Goal: Task Accomplishment & Management: Use online tool/utility

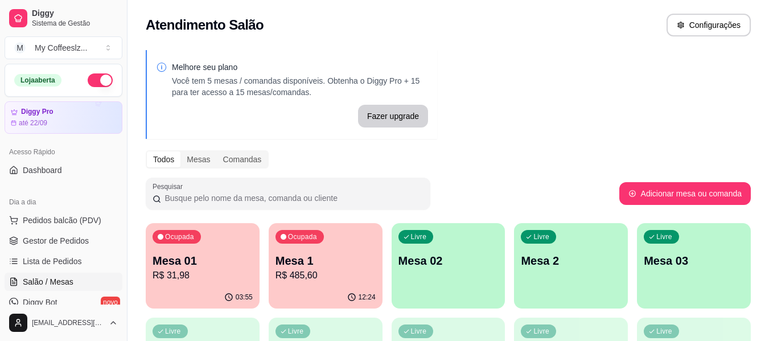
click at [493, 282] on div "Livre Mesa 02" at bounding box center [448, 259] width 114 height 72
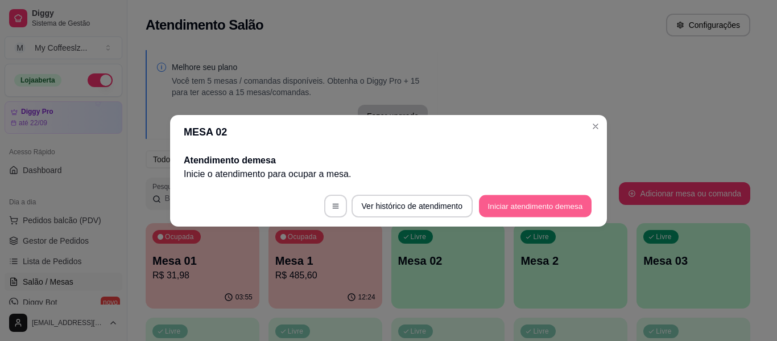
click at [520, 204] on button "Iniciar atendimento de mesa" at bounding box center [535, 206] width 113 height 22
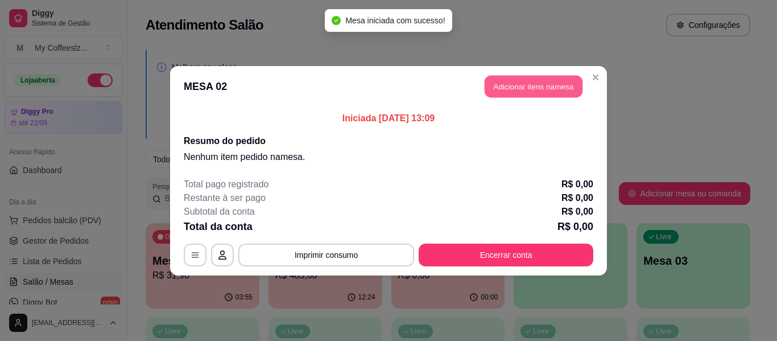
click at [530, 77] on button "Adicionar itens na mesa" at bounding box center [534, 86] width 98 height 22
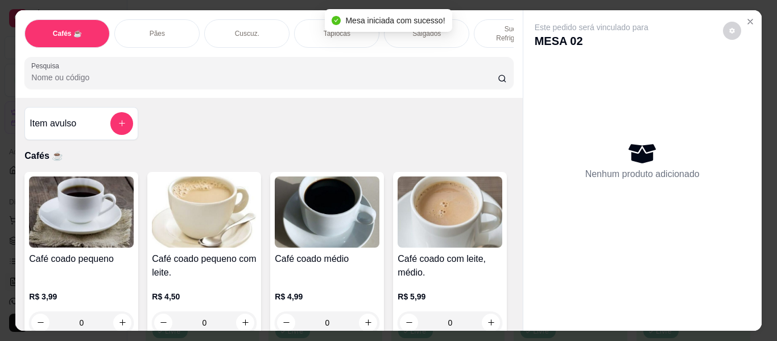
click at [307, 19] on div "Tapiocas" at bounding box center [336, 33] width 85 height 28
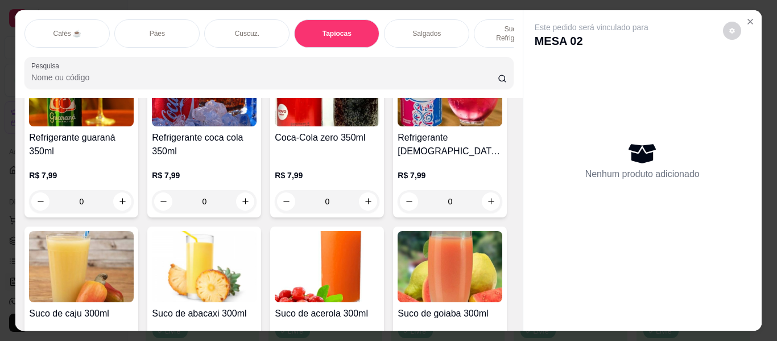
click at [263, 27] on div "Cuscuz." at bounding box center [246, 33] width 85 height 28
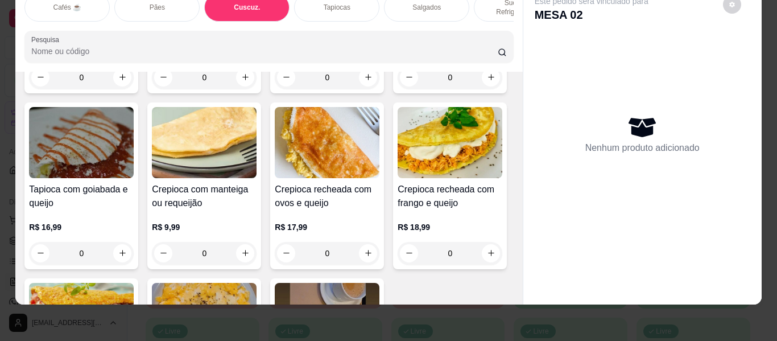
scroll to position [3305, 0]
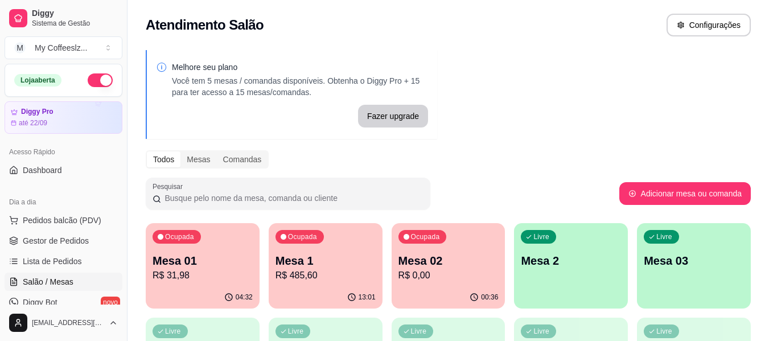
click at [455, 282] on div "Ocupada Mesa 02 R$ 0,00" at bounding box center [448, 254] width 114 height 63
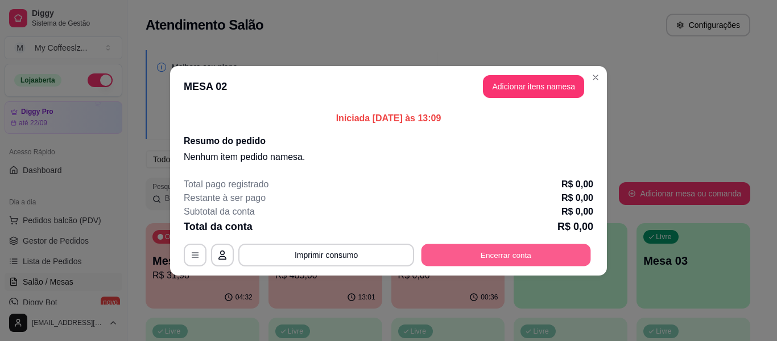
click at [531, 249] on button "Encerrar conta" at bounding box center [507, 255] width 170 height 22
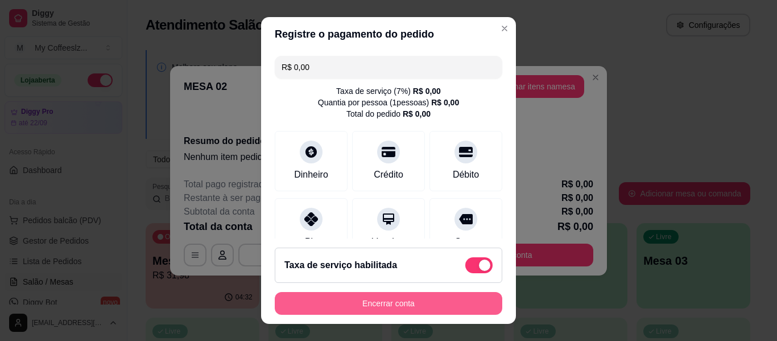
click at [314, 310] on button "Encerrar conta" at bounding box center [389, 303] width 228 height 23
